Goal: Book appointment/travel/reservation

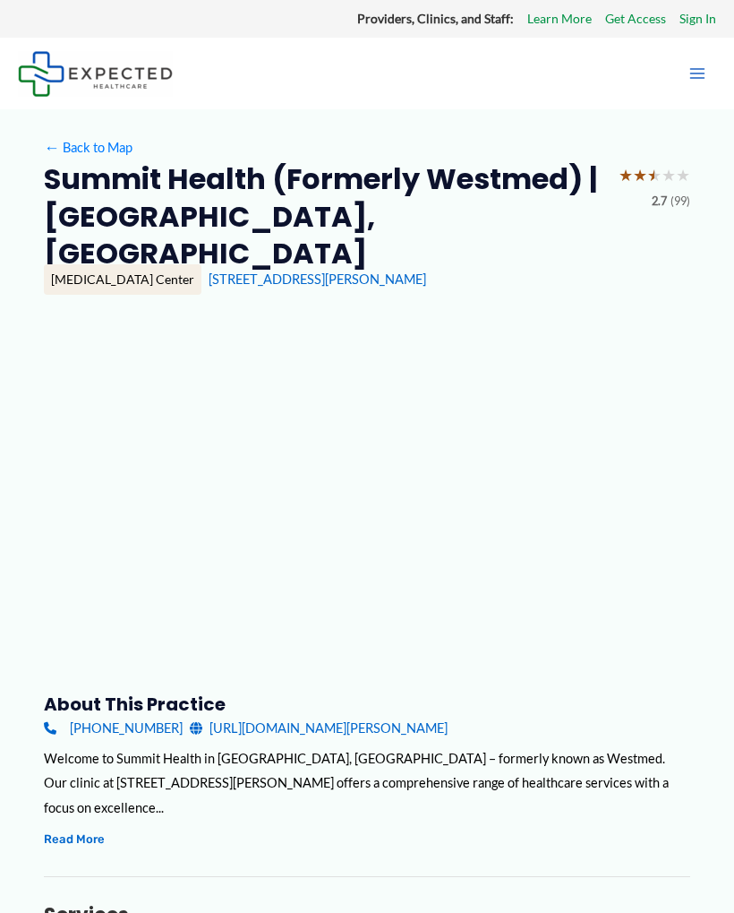
type input "**********"
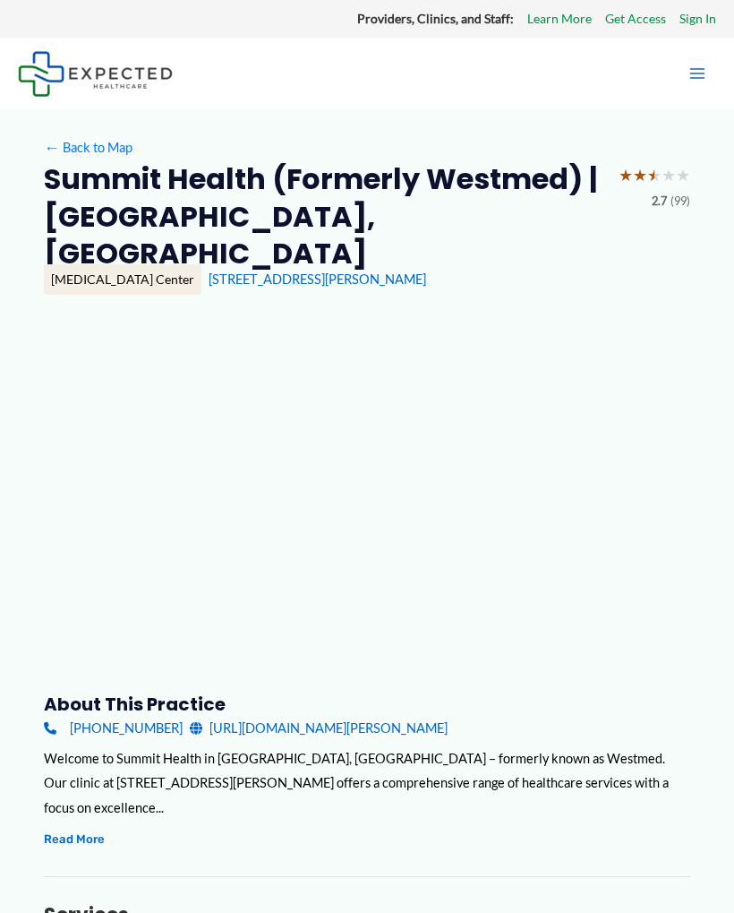
type input "**********"
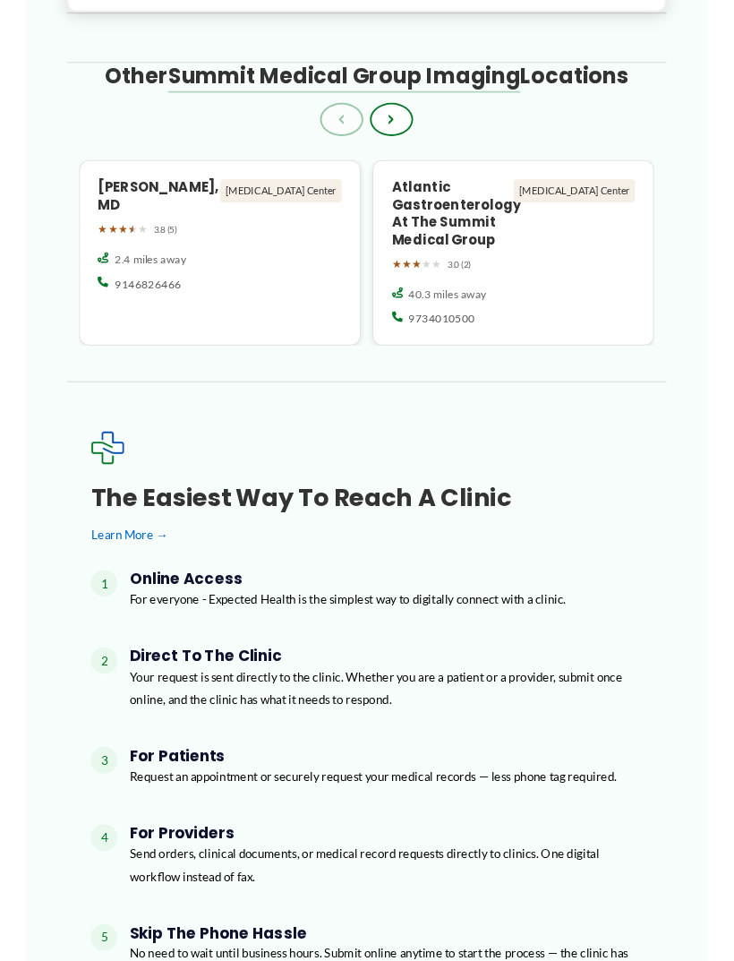
scroll to position [2041, 0]
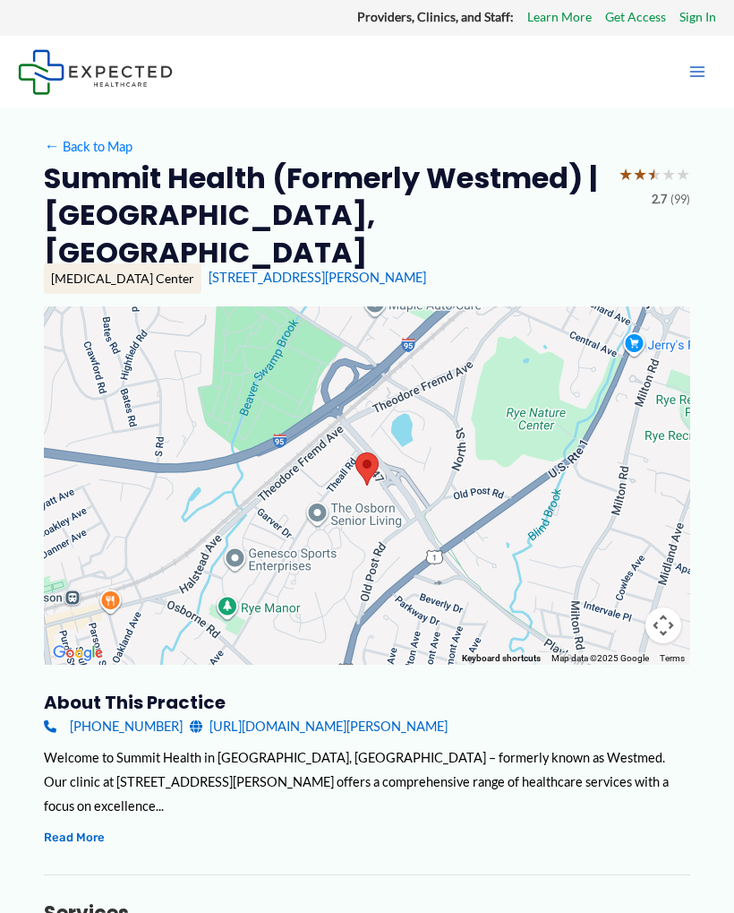
scroll to position [0, 0]
